Goal: Transaction & Acquisition: Purchase product/service

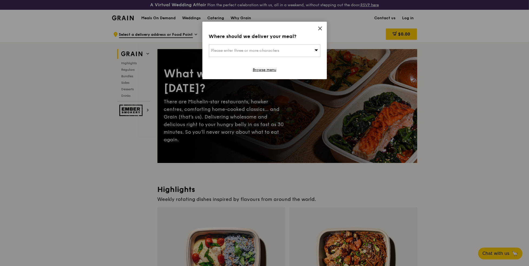
click at [319, 29] on icon at bounding box center [320, 28] width 5 height 5
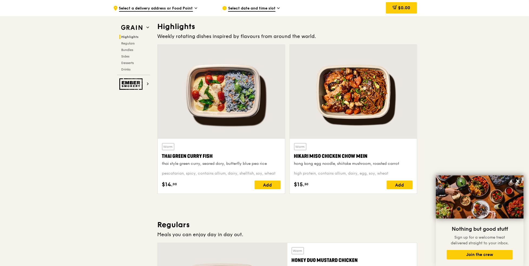
scroll to position [155, 0]
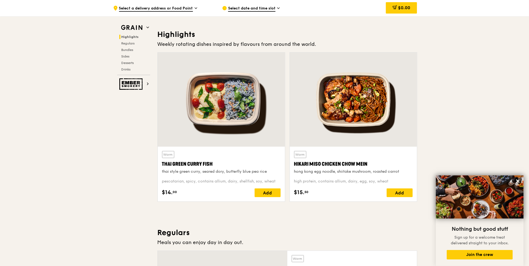
drag, startPoint x: 294, startPoint y: 162, endPoint x: 366, endPoint y: 164, distance: 72.6
click at [366, 164] on div "Warm Hikari Miso Chicken Chow Mein hong kong egg noodle, shiitake mushroom, roa…" at bounding box center [353, 173] width 127 height 55
copy div "Hikari Miso Chicken Chow Mein"
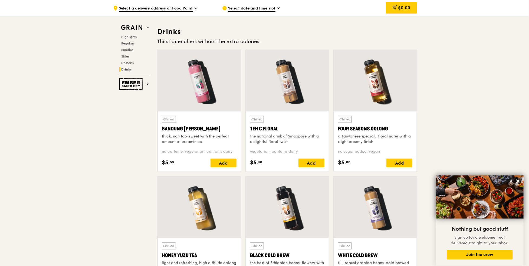
scroll to position [1860, 0]
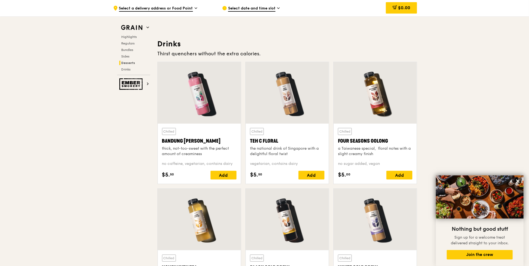
drag, startPoint x: 338, startPoint y: 140, endPoint x: 386, endPoint y: 142, distance: 48.0
click at [386, 142] on div "Four Seasons Oolong" at bounding box center [375, 141] width 74 height 8
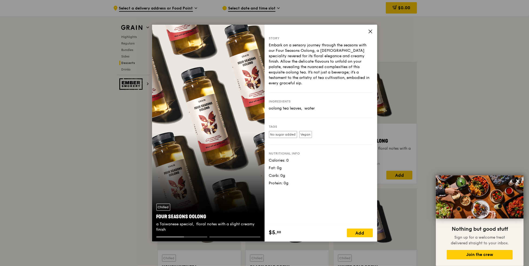
click at [370, 31] on icon at bounding box center [370, 31] width 3 height 3
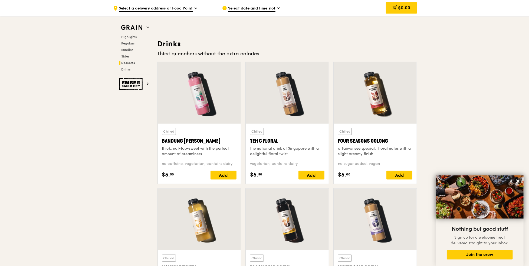
drag, startPoint x: 389, startPoint y: 138, endPoint x: 339, endPoint y: 141, distance: 49.9
click at [339, 141] on div "Four Seasons Oolong" at bounding box center [375, 141] width 74 height 8
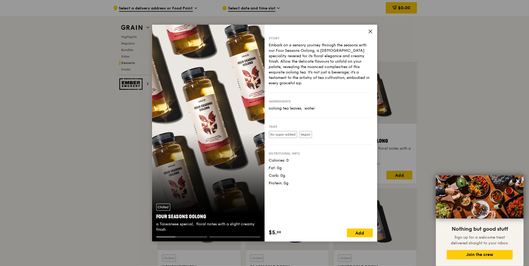
drag, startPoint x: 207, startPoint y: 217, endPoint x: 157, endPoint y: 214, distance: 49.4
click at [157, 214] on div "Four Seasons Oolong" at bounding box center [209, 217] width 104 height 8
copy div "Four Seasons Oolong"
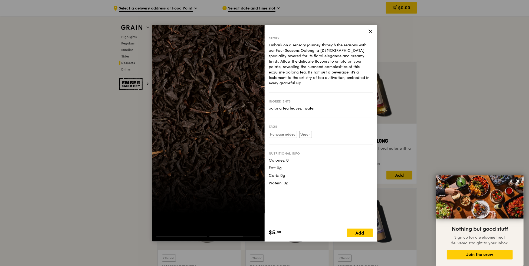
click at [369, 33] on icon at bounding box center [370, 31] width 3 height 3
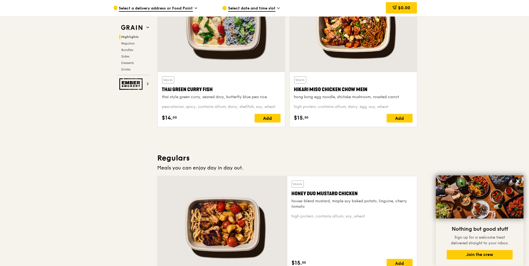
scroll to position [182, 0]
